Goal: Complete application form: Complete application form

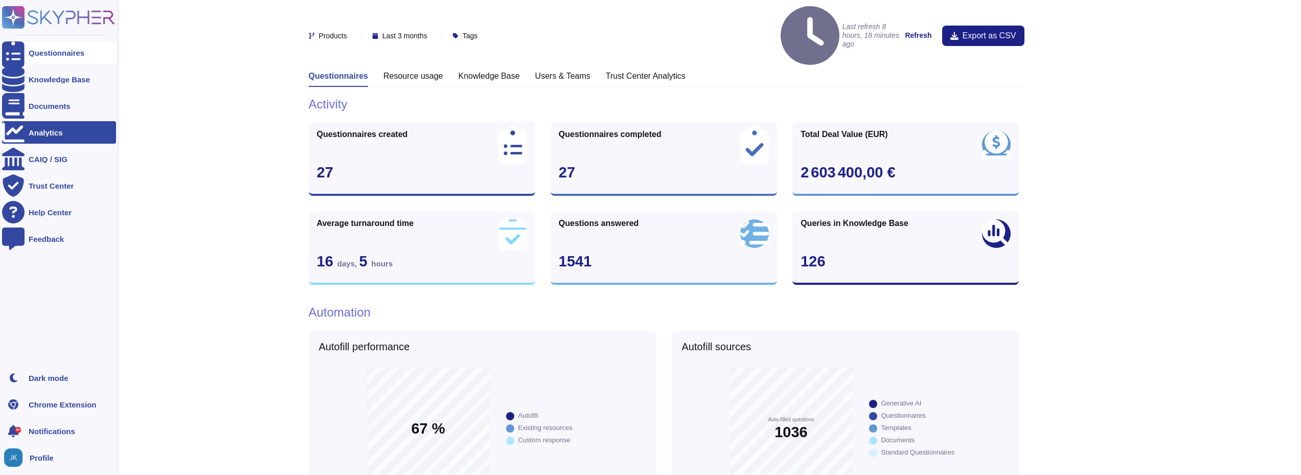
click at [39, 51] on div "Questionnaires" at bounding box center [57, 53] width 56 height 8
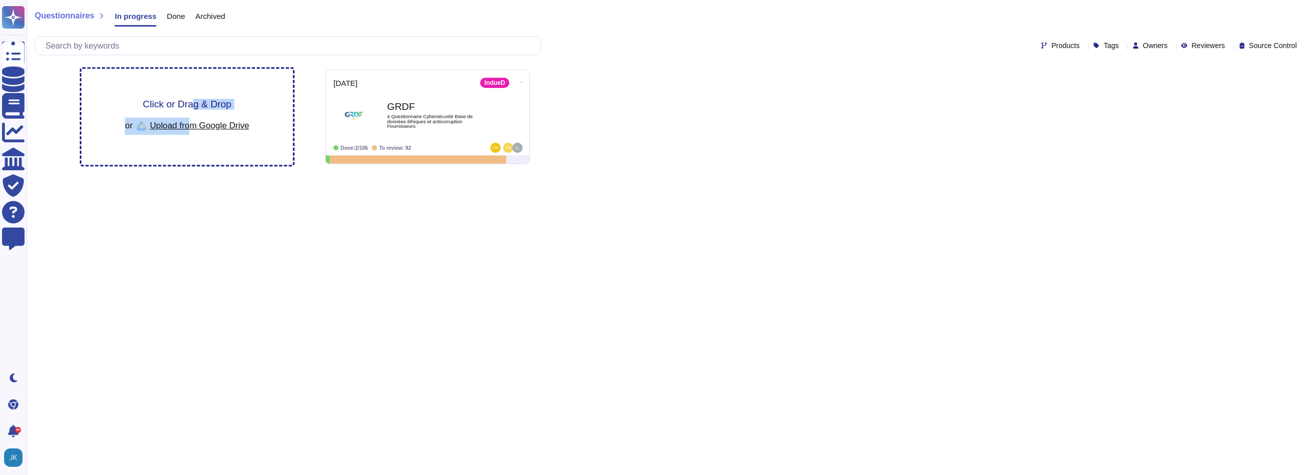
drag, startPoint x: 189, startPoint y: 130, endPoint x: 190, endPoint y: 85, distance: 45.0
click at [190, 85] on div "Click or Drag & Drop or Upload from Google Drive" at bounding box center [187, 117] width 212 height 96
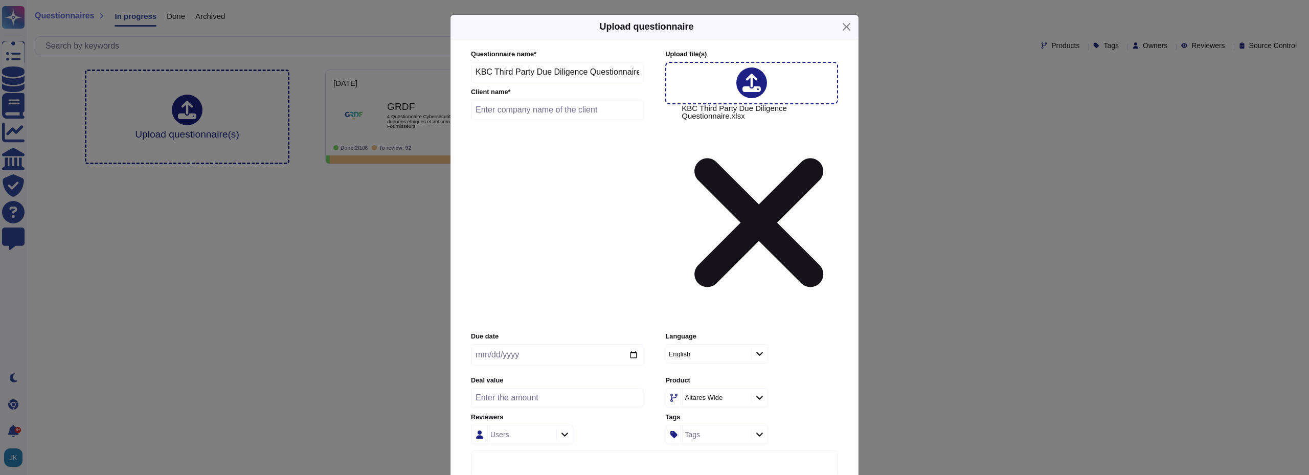
click at [579, 120] on input "text" at bounding box center [557, 110] width 173 height 20
click at [579, 120] on input "KPB" at bounding box center [557, 110] width 173 height 20
type input "KBC"
type input "[DATE]"
click at [529, 388] on input "number" at bounding box center [557, 397] width 172 height 19
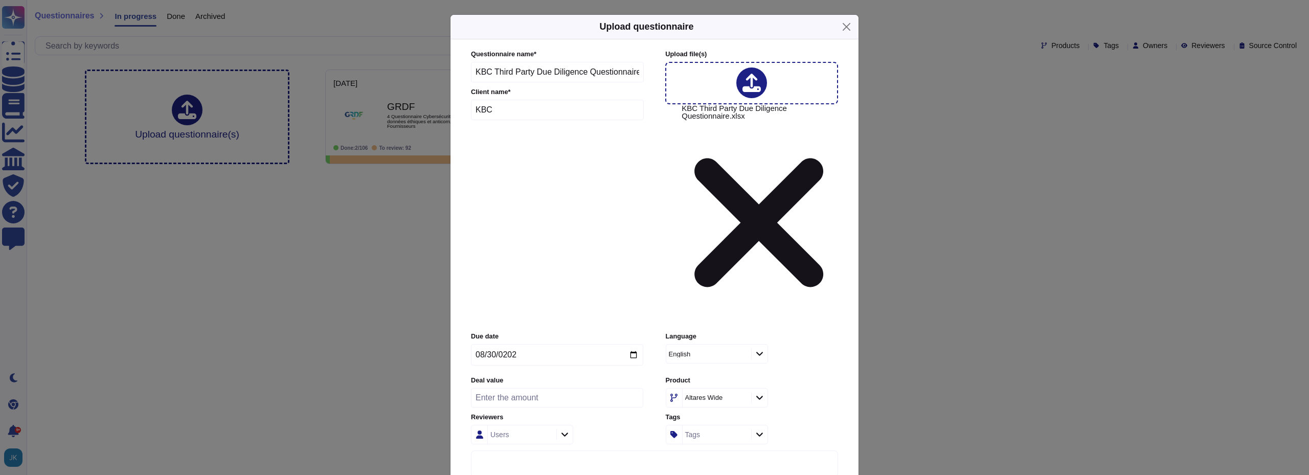
click at [761, 393] on icon at bounding box center [760, 397] width 8 height 9
click at [732, 322] on span "Dun & Bradstreet" at bounding box center [709, 321] width 59 height 9
click at [542, 388] on input "number" at bounding box center [557, 397] width 172 height 19
click at [566, 433] on icon at bounding box center [564, 435] width 7 height 4
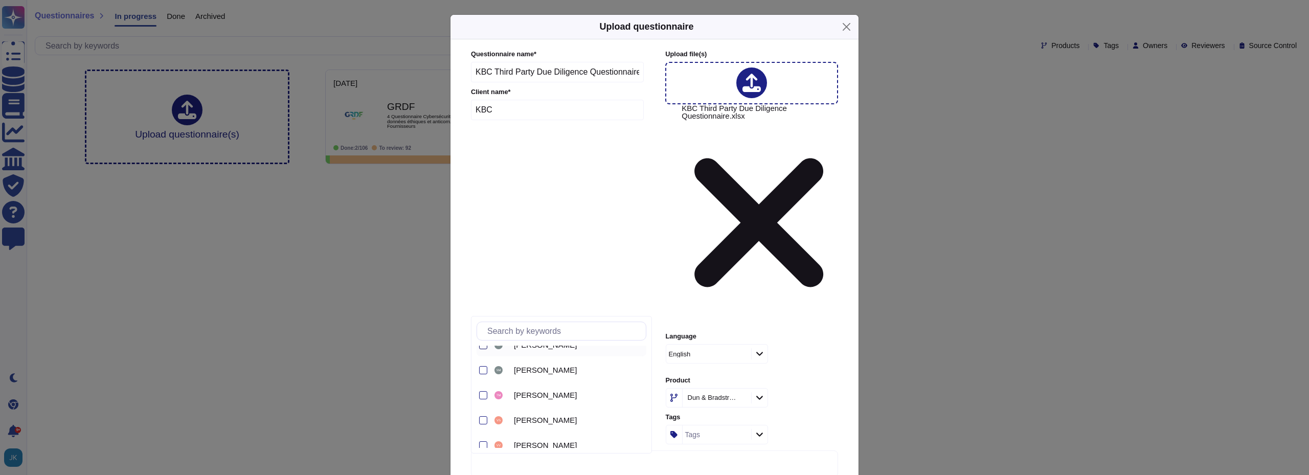
click at [486, 349] on div at bounding box center [483, 345] width 8 height 8
click at [542, 388] on input "number" at bounding box center [557, 397] width 172 height 19
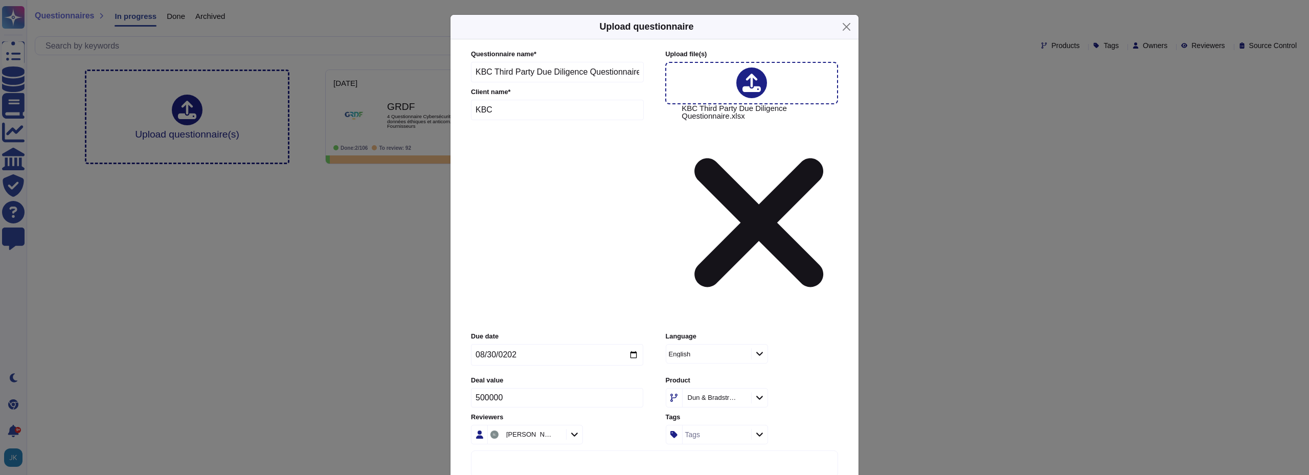
type input "500000"
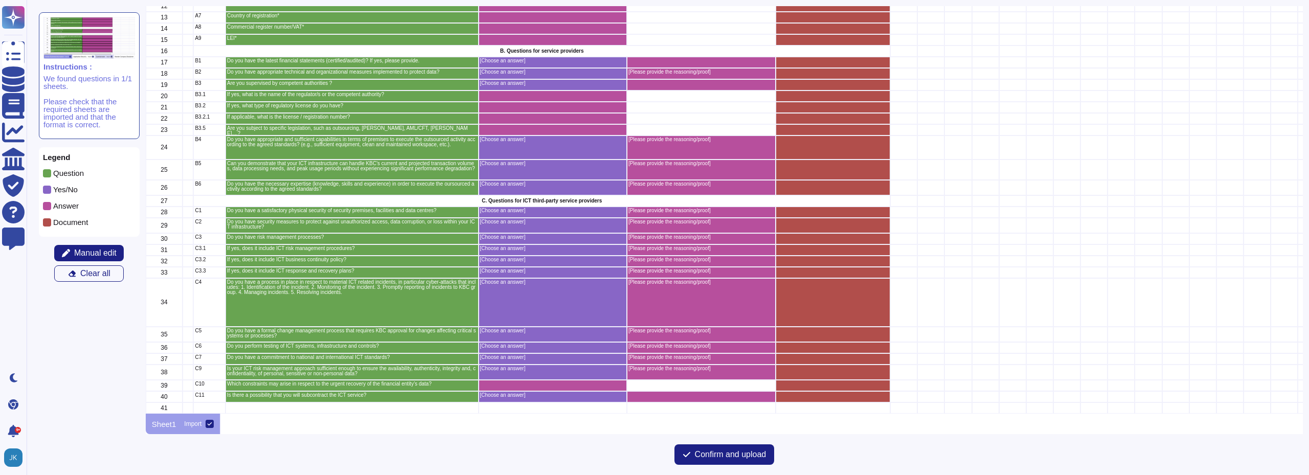
scroll to position [160, 0]
click at [737, 454] on span "Confirm and upload" at bounding box center [731, 454] width 72 height 8
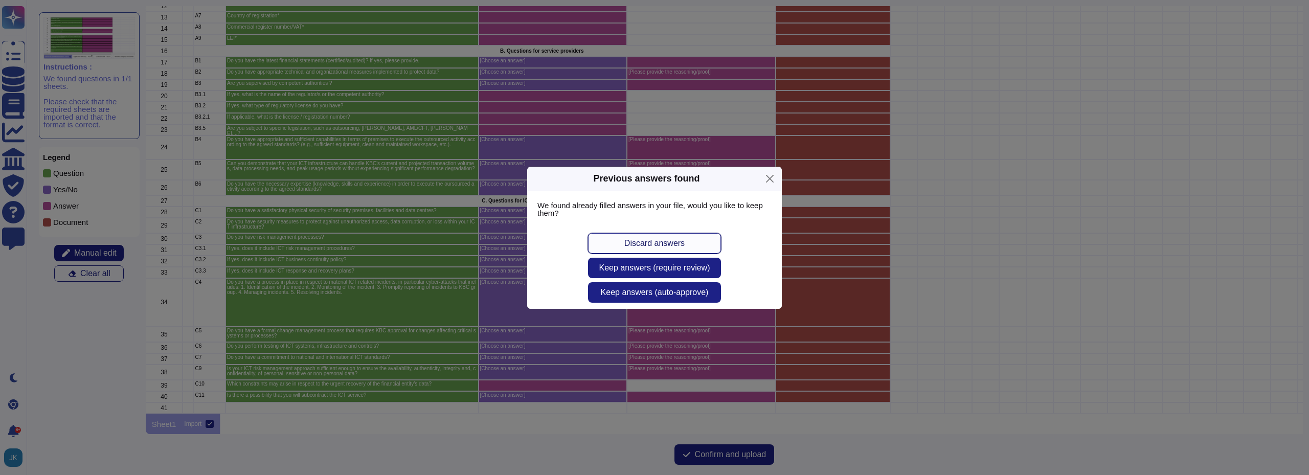
click at [647, 247] on span "Discard answers" at bounding box center [654, 243] width 60 height 8
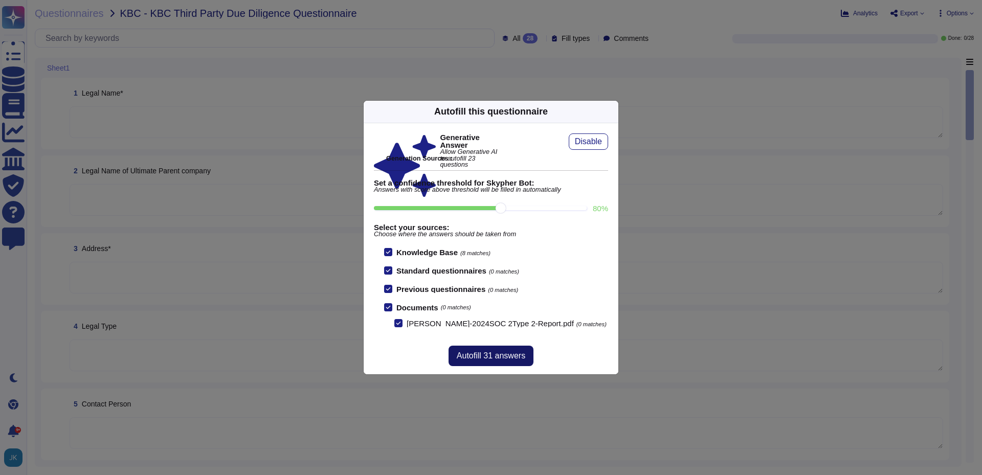
click at [488, 357] on span "Autofill 31 answers" at bounding box center [491, 356] width 69 height 8
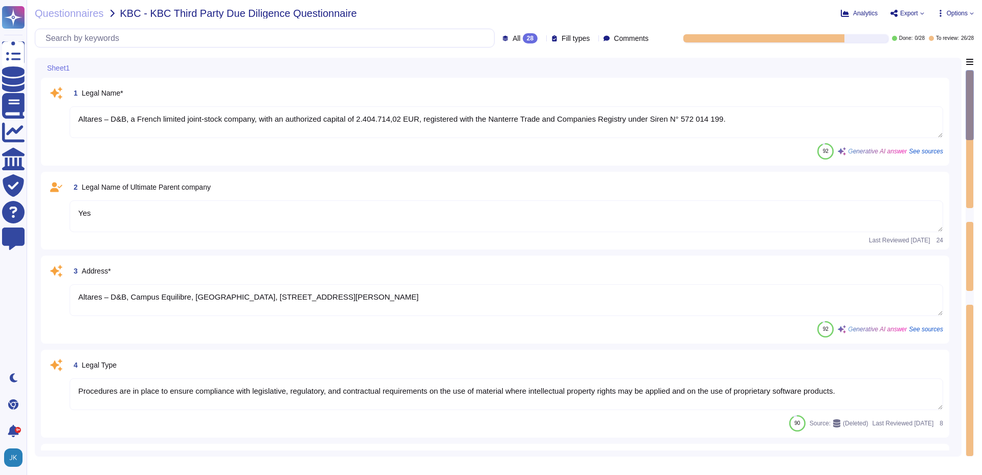
type textarea "Procedures are in place to ensure compliance with legislative, regulatory, and …"
type textarea "The contact person for further information relating to the protection of Person…"
type textarea "Data Protection Officer"
type textarea "[URL][DOMAIN_NAME]"
type textarea "Altares – D&B, a French limited joint-stock company, with an authorized capital…"
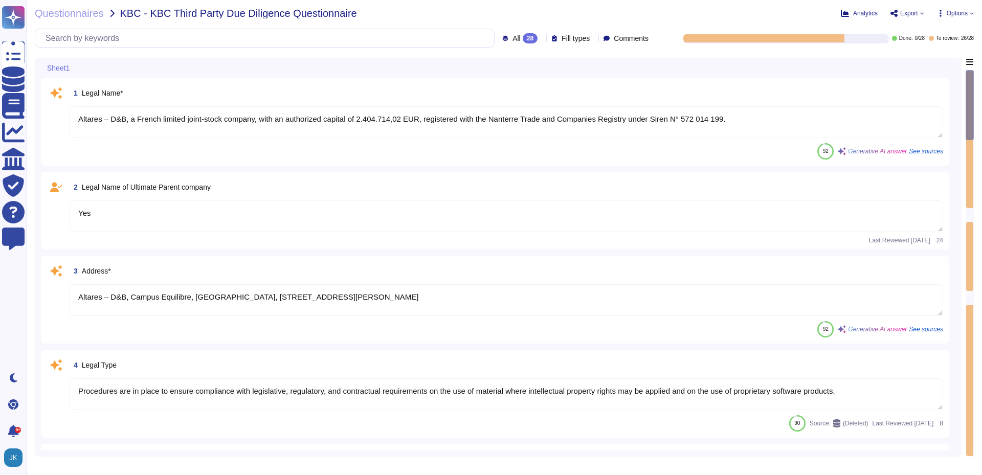
type textarea "Yes"
type textarea "Altares – D&B, Campus Equilibre, [GEOGRAPHIC_DATA], [STREET_ADDRESS][PERSON_NAM…"
type textarea "Dun & Bradstreet, [DOMAIN_NAME] headquartered in [GEOGRAPHIC_DATA], [US_STATE],…"
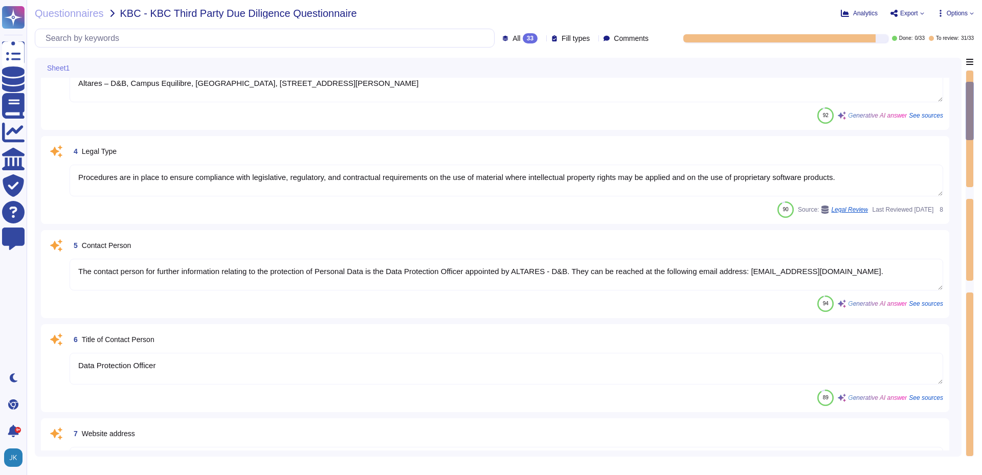
type textarea "Yes. Hardware asset inventory contains: Asset control tag, Physical location (e…"
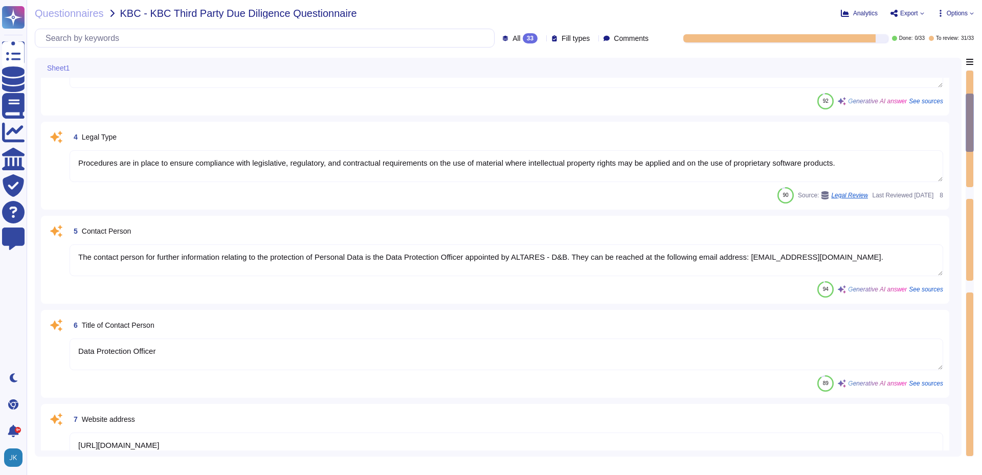
type textarea "Yes"
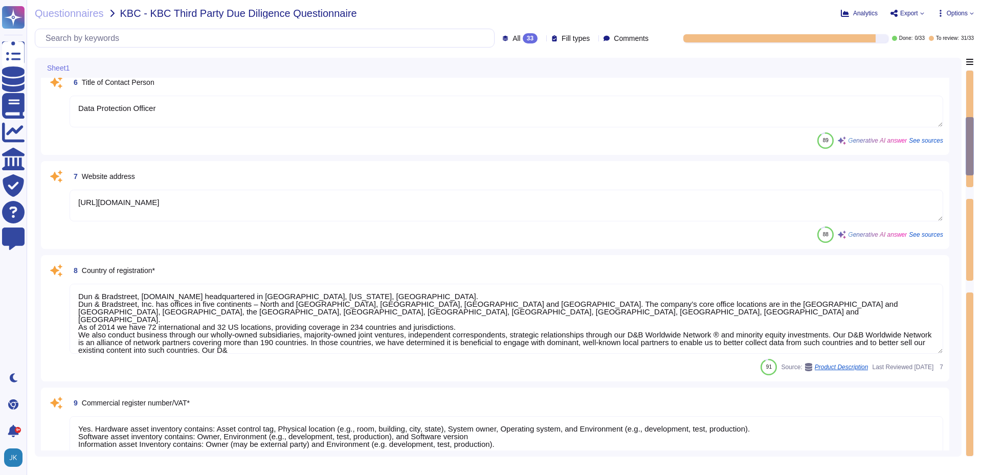
type textarea "Yes, we have appropriate technical and organizational measures implemented to p…"
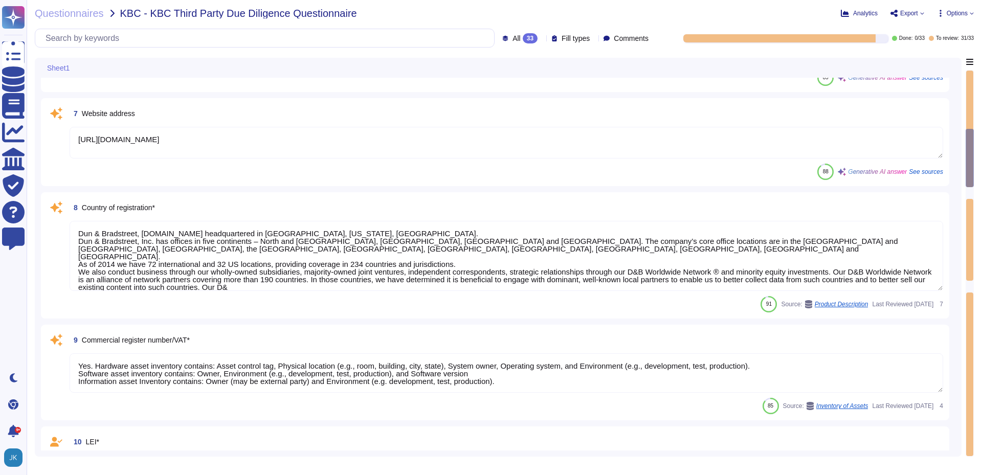
scroll to position [521, 0]
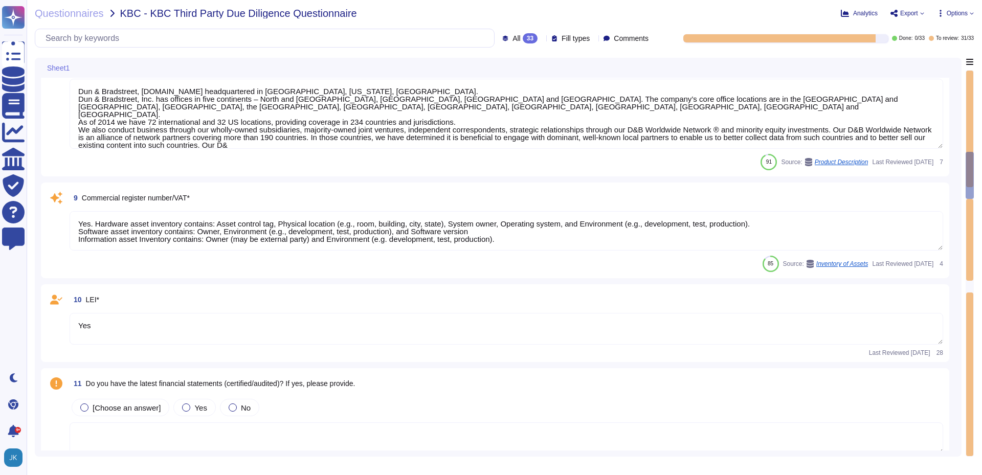
type textarea "No, there isn’t a security forum or council that includes members of the execut…"
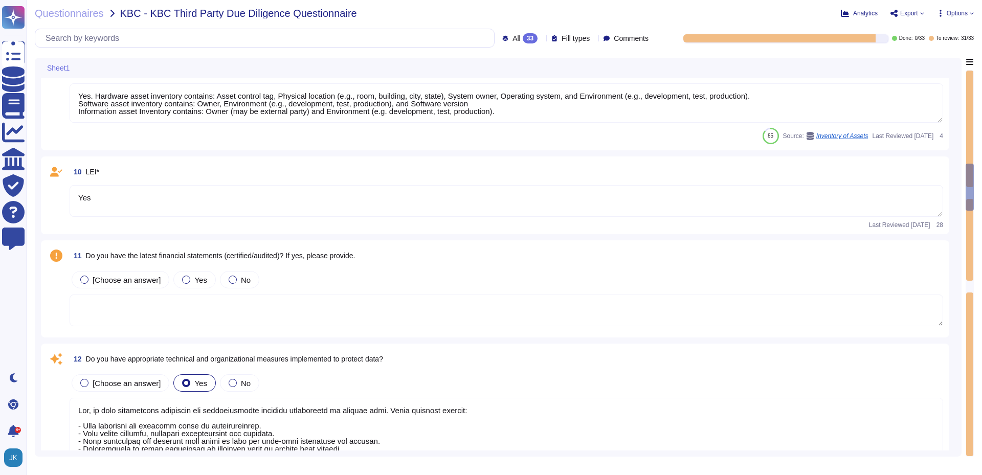
type textarea "D&B certified with Privacy Shield on [DATE]. This link takes you to the Departm…"
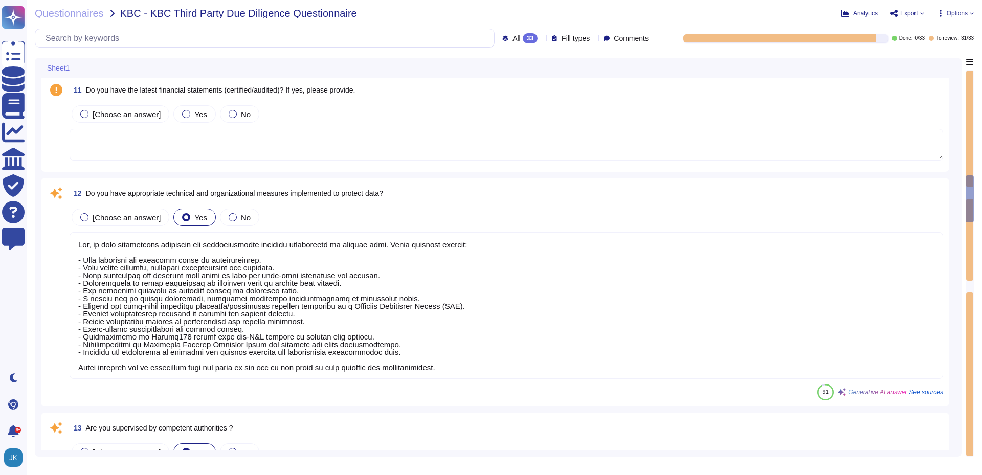
type textarea "D&B is certified with Privacy Shield as of [DATE]. This certification is releva…"
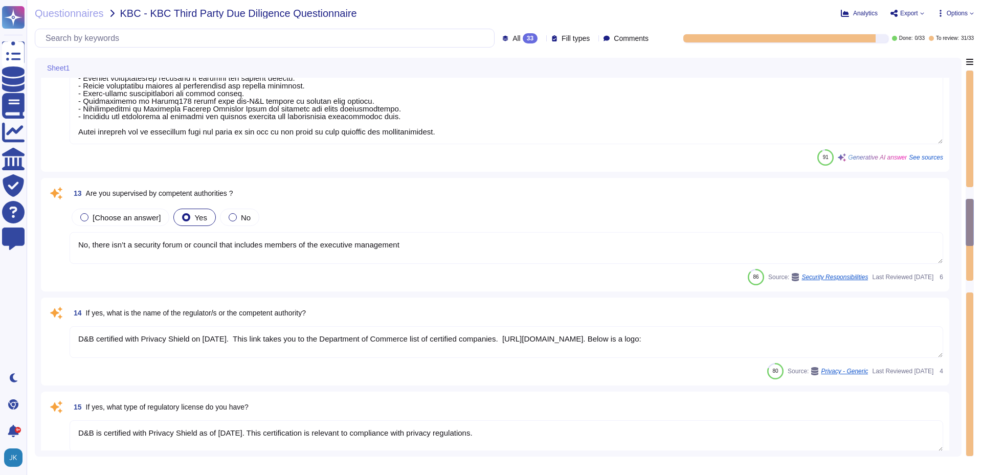
type textarea "As of [DATE], Dun & Bradstreet has approximately 4,780 employees worldwide of w…"
type textarea "Yes, we are subject to specific legislation, including compliance with local, s…"
type textarea "Yes, we have appropriate and sufficient capabilities in terms of premises to ex…"
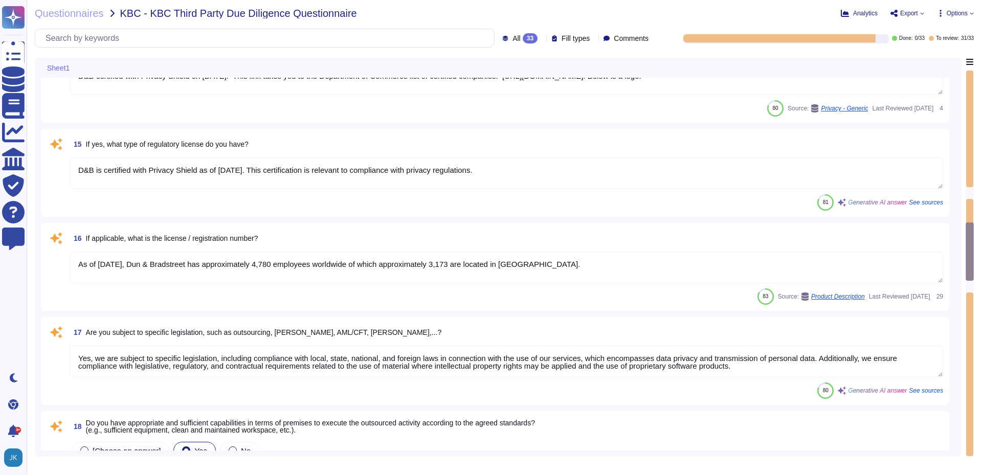
type textarea "Yes, we have the necessary expertise to execute the outsourced activities accor…"
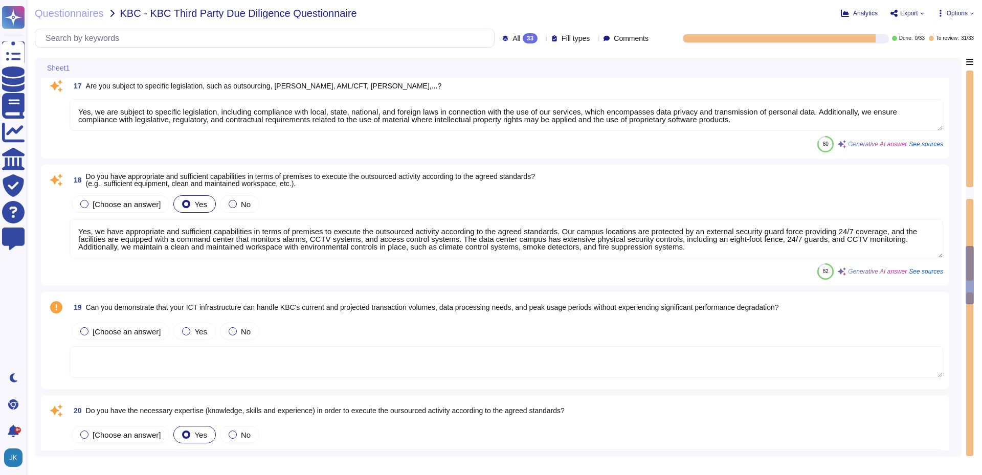
type textarea "Yes, we have a satisfactory physical security system in place for our premises,…"
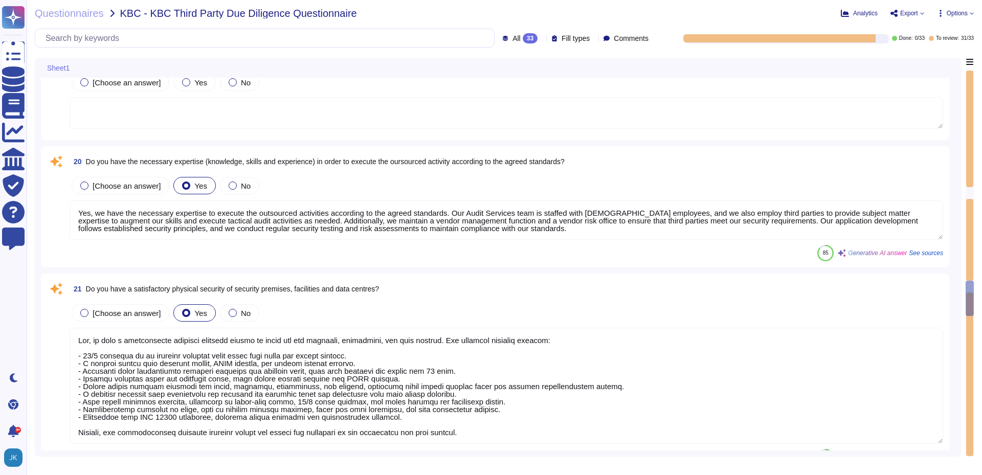
type textarea "Yes, we have implemented a variety of security measures to protect against unau…"
type textarea "Yes, D&B has deployed a comprehensive risk management process that includes est…"
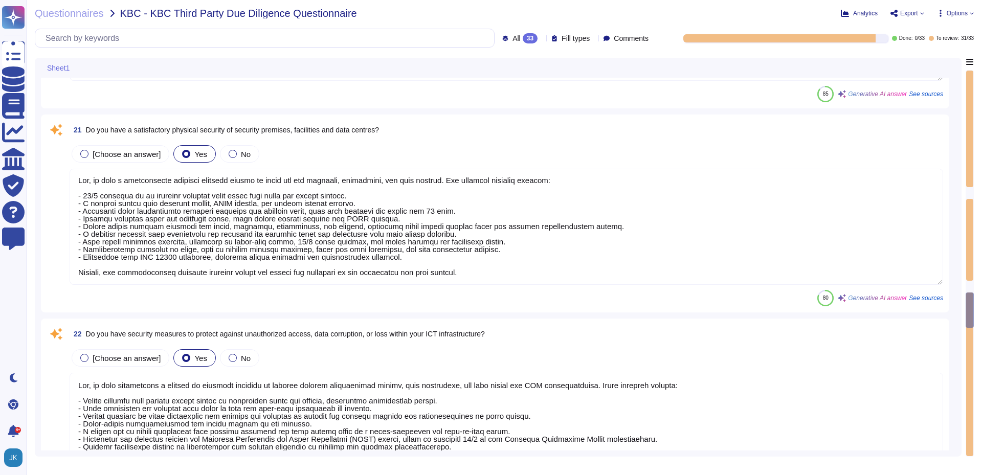
type textarea "Yes, D&B's Risk Management Program includes various methods to manage risks, wh…"
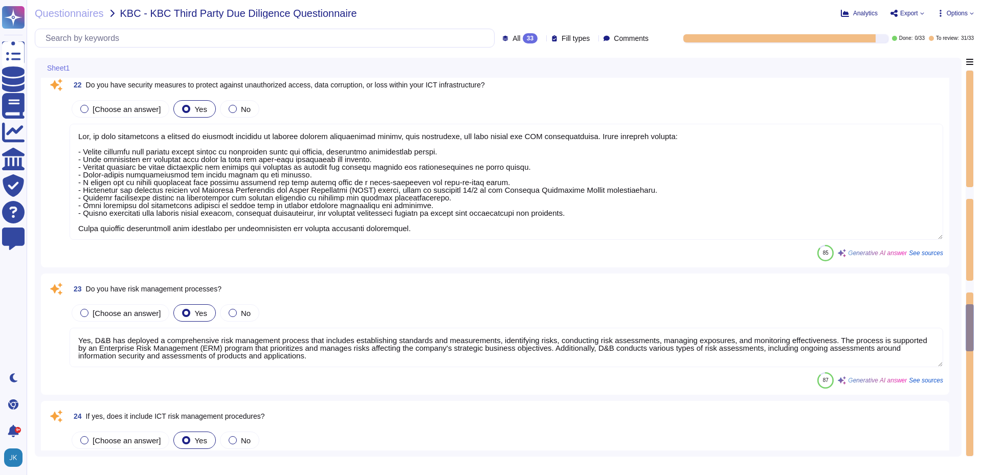
type textarea "Yes, the business continuity plan includes an Information Security (IS) backup …"
type textarea "Yes, the procedures for handling information and assets include the development…"
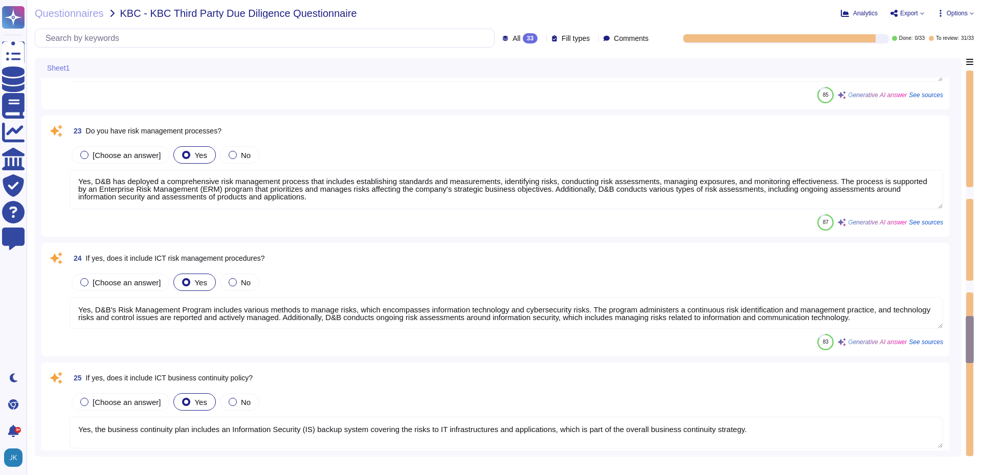
type textarea "Lor, ip dolo s ametconsectet adipisci elitsedd eiusmod te incid utl etdolore MA…"
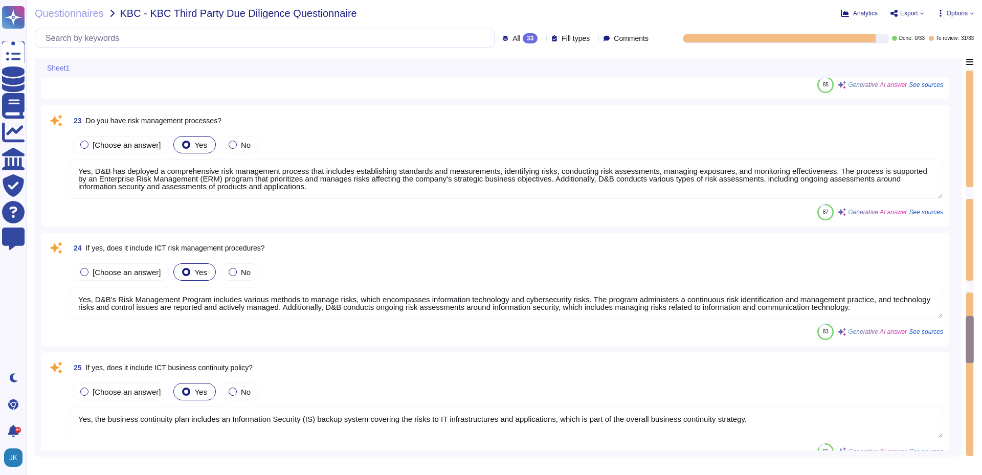
scroll to position [2418, 0]
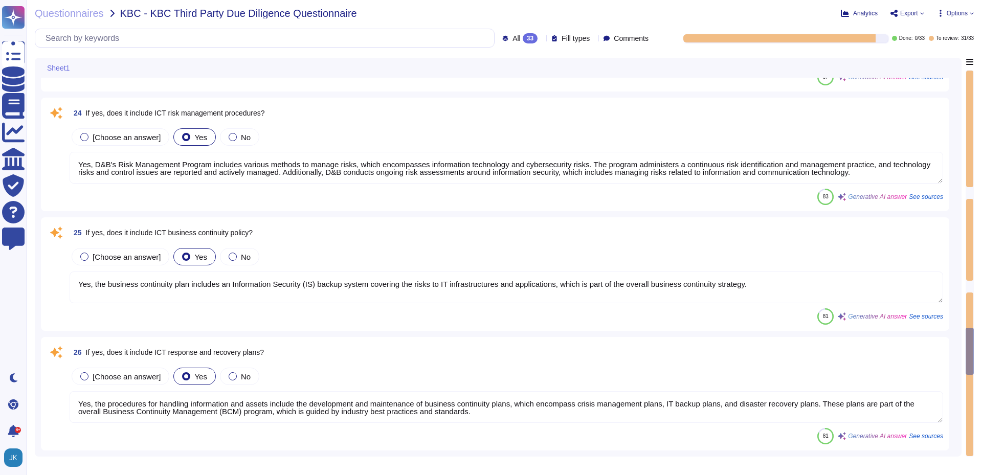
type textarea "Yes, we have a formal change management process that includes clearly identifie…"
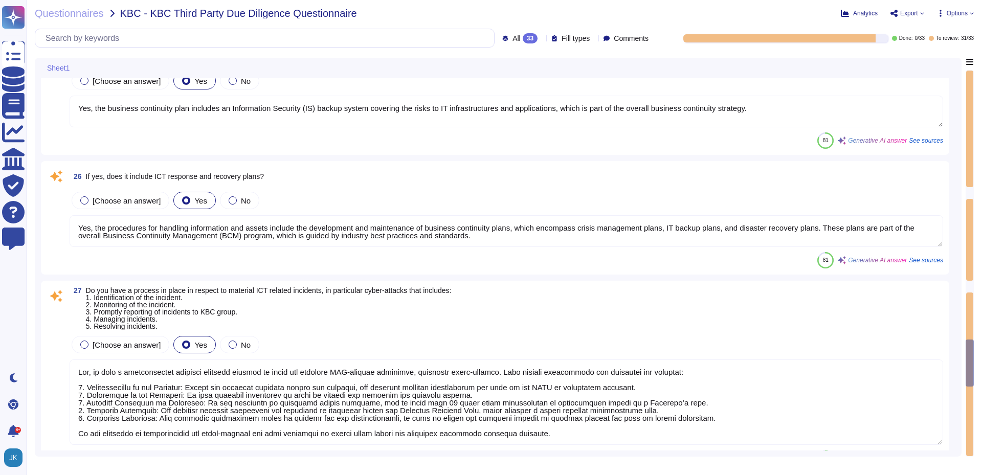
type textarea "Yes, we perform testing of ICT systems, infrastructure, and controls. There are…"
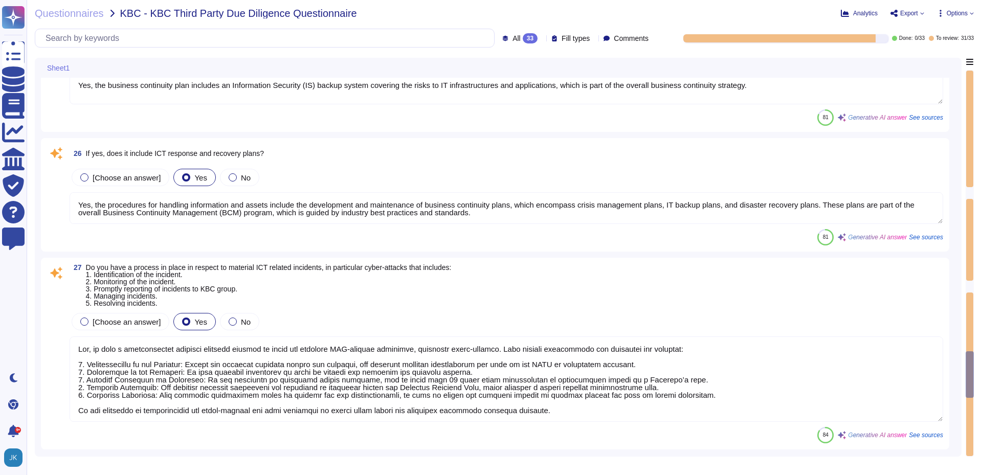
type textarea "Yes, Dun & Bradstreet is committed to national and international ICT standards.…"
type textarea "Yes, our ICT risk management approach is designed to ensure the availability, a…"
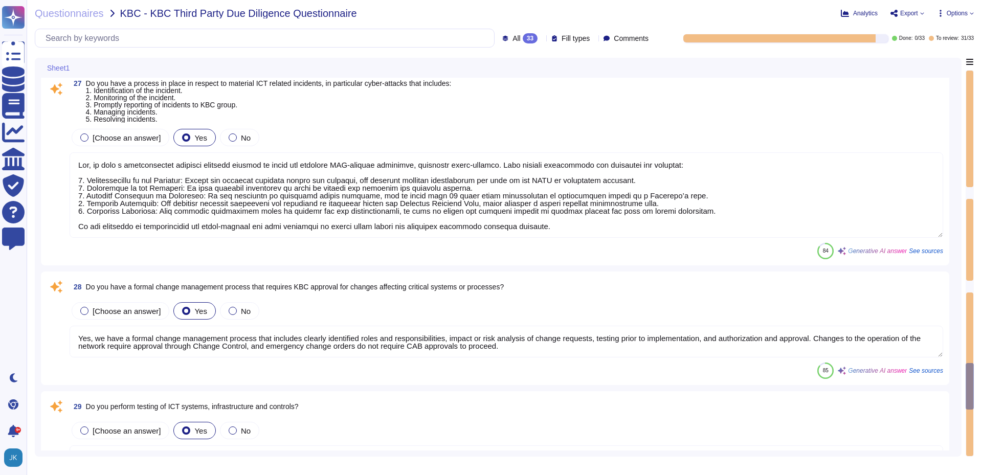
scroll to position [1, 0]
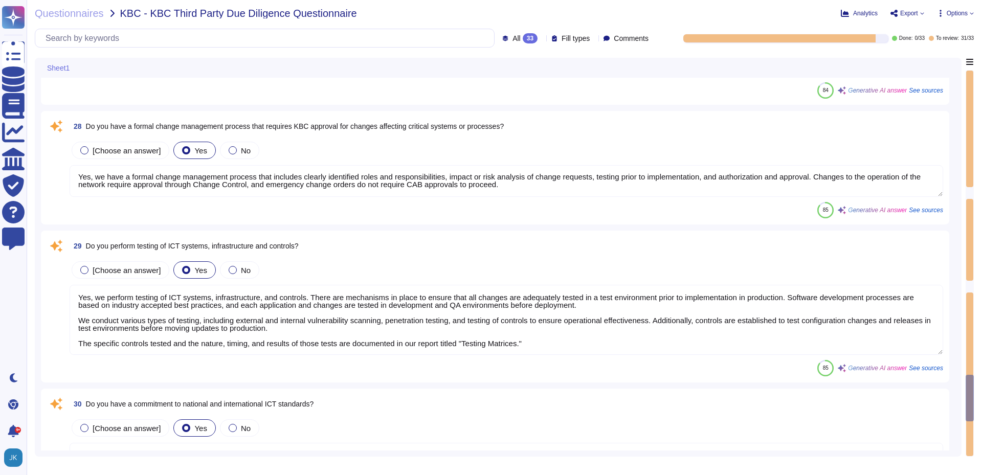
type textarea "Lor ipsumdolors amet con adipi el seddoei te inc utlabo etdolore ma ali enimadm…"
